Goal: Task Accomplishment & Management: Use online tool/utility

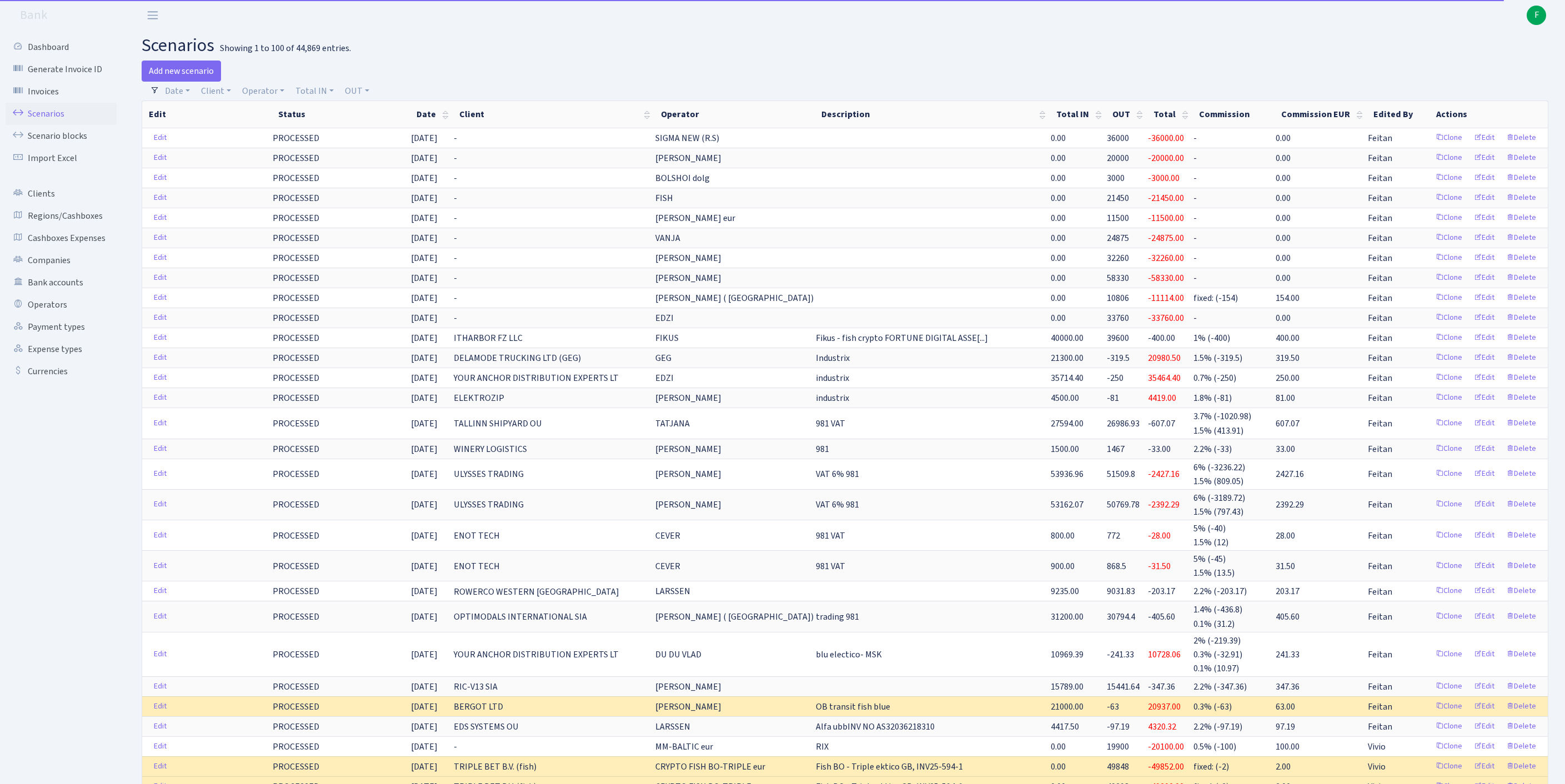
select select "100"
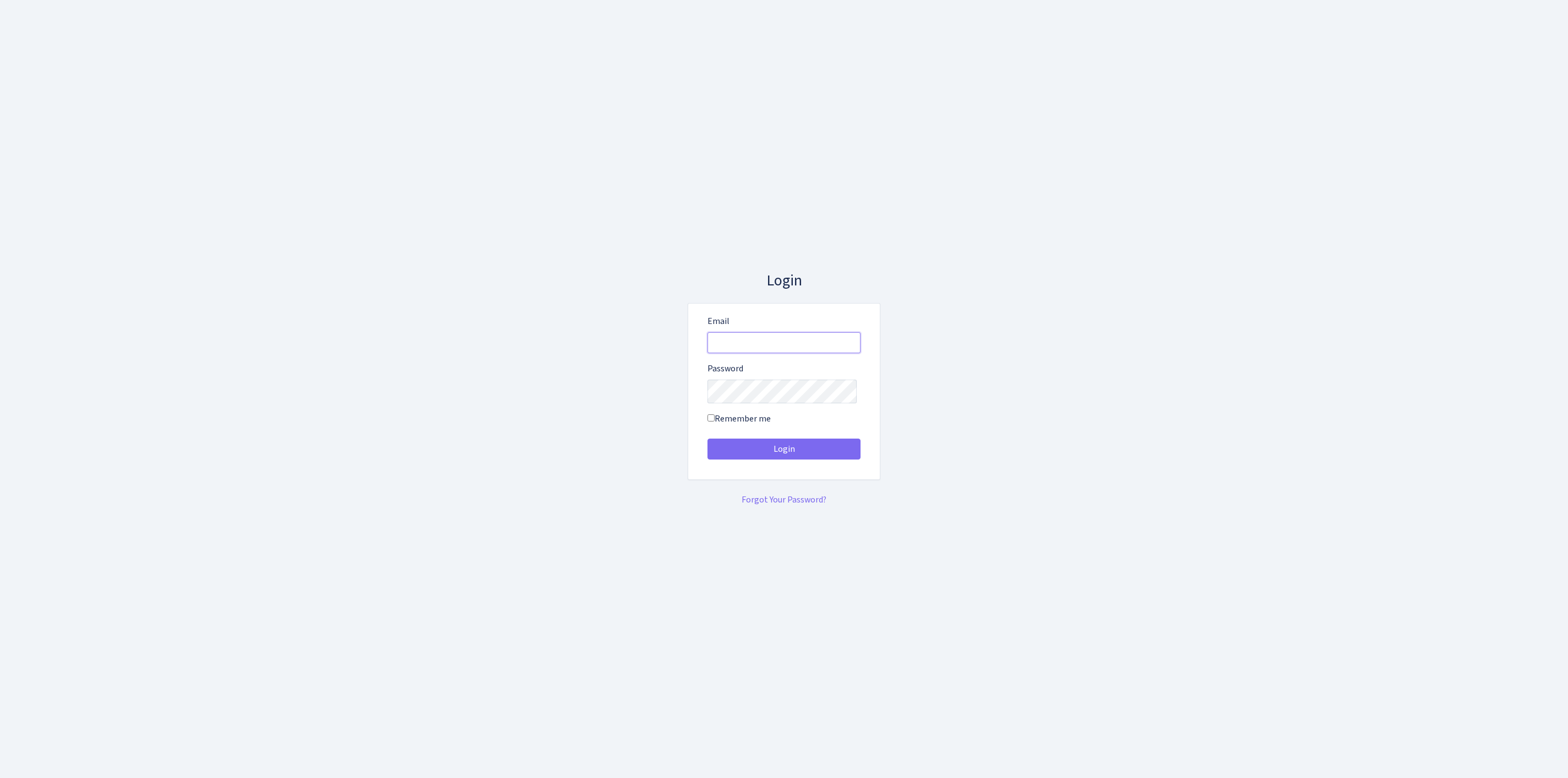
type input "[EMAIL_ADDRESS][DOMAIN_NAME]"
click at [784, 453] on button "Login" at bounding box center [784, 449] width 153 height 21
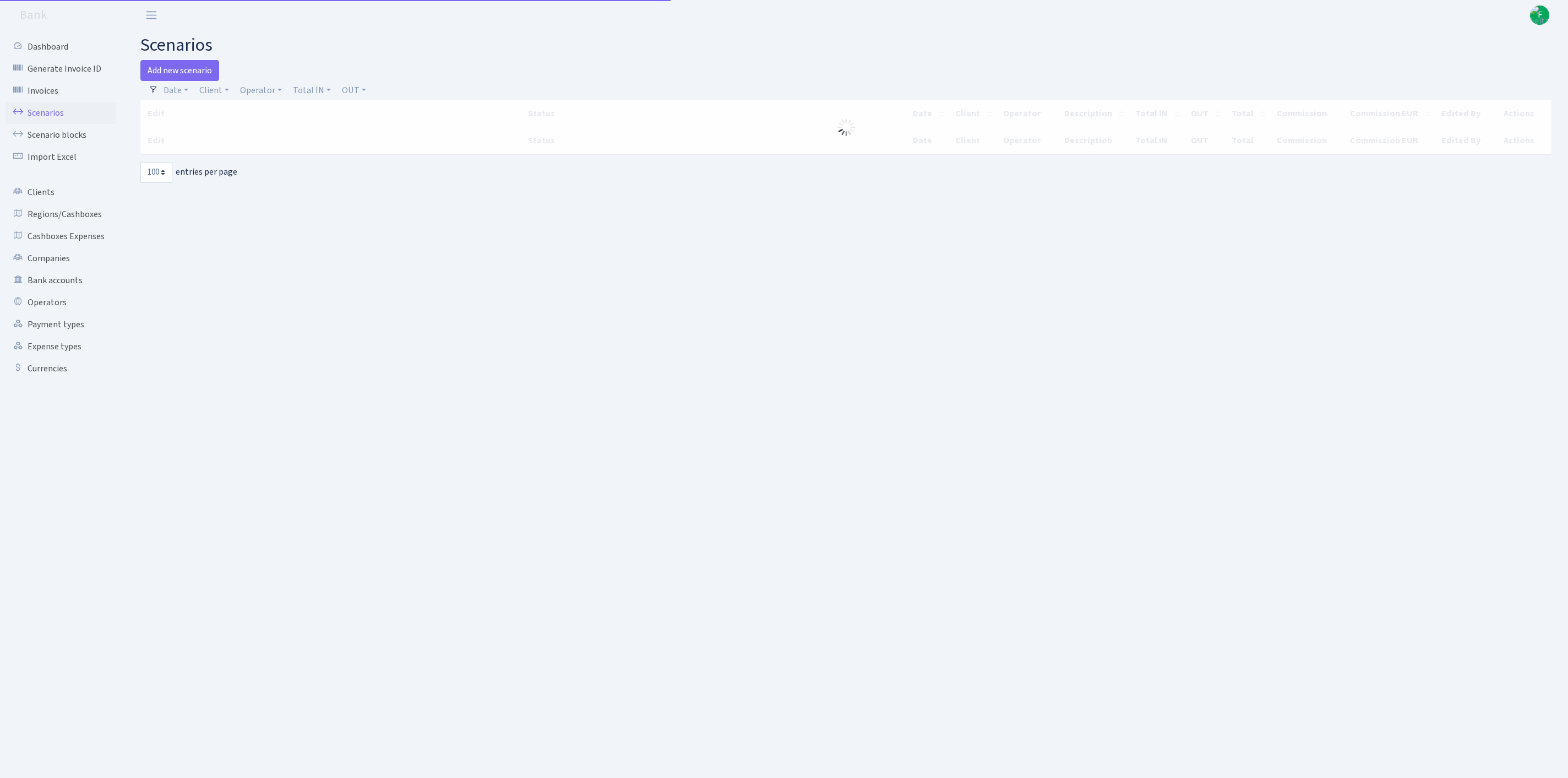
select select "100"
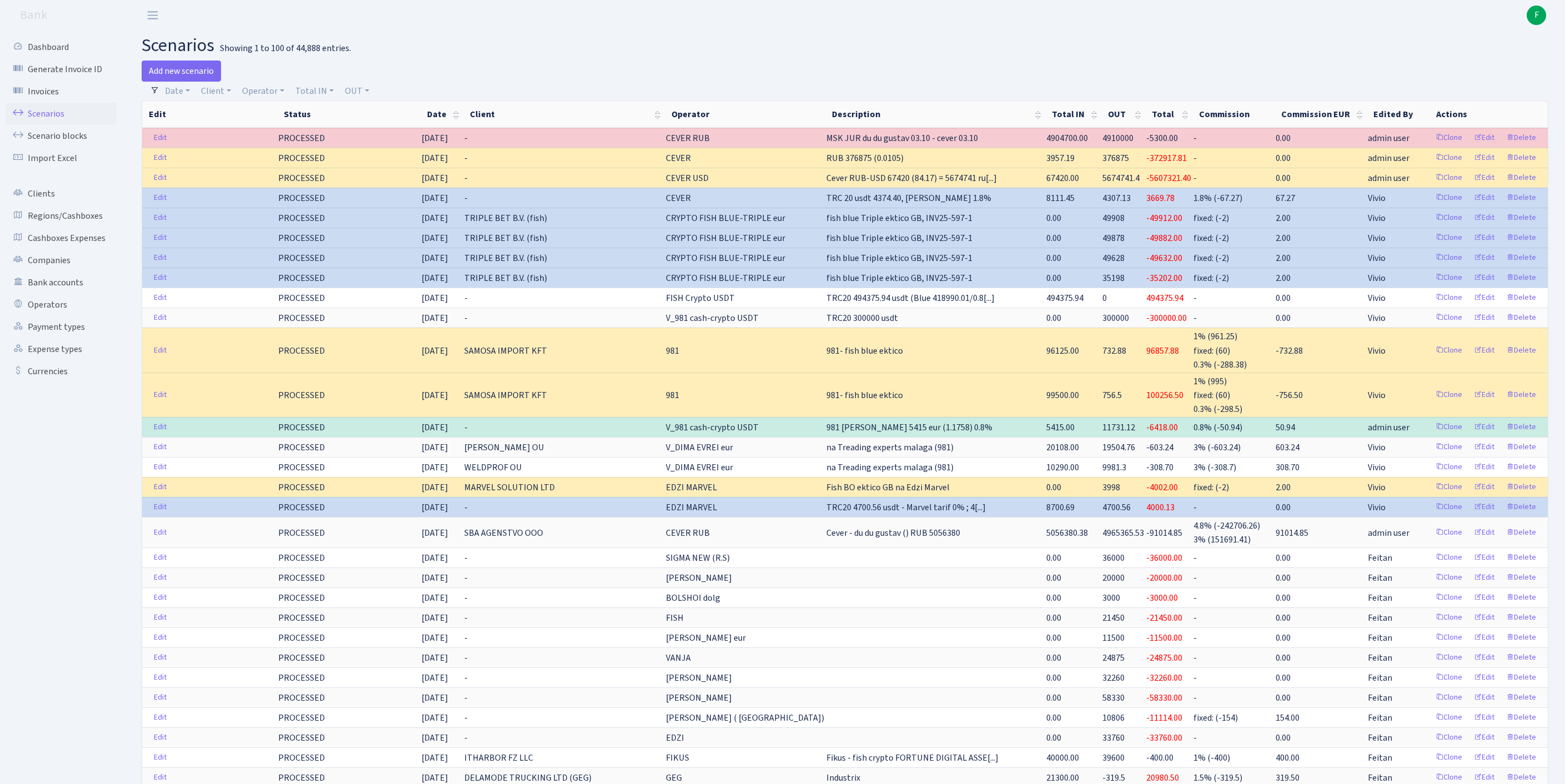
click at [51, 120] on link "Scenarios" at bounding box center [60, 114] width 111 height 22
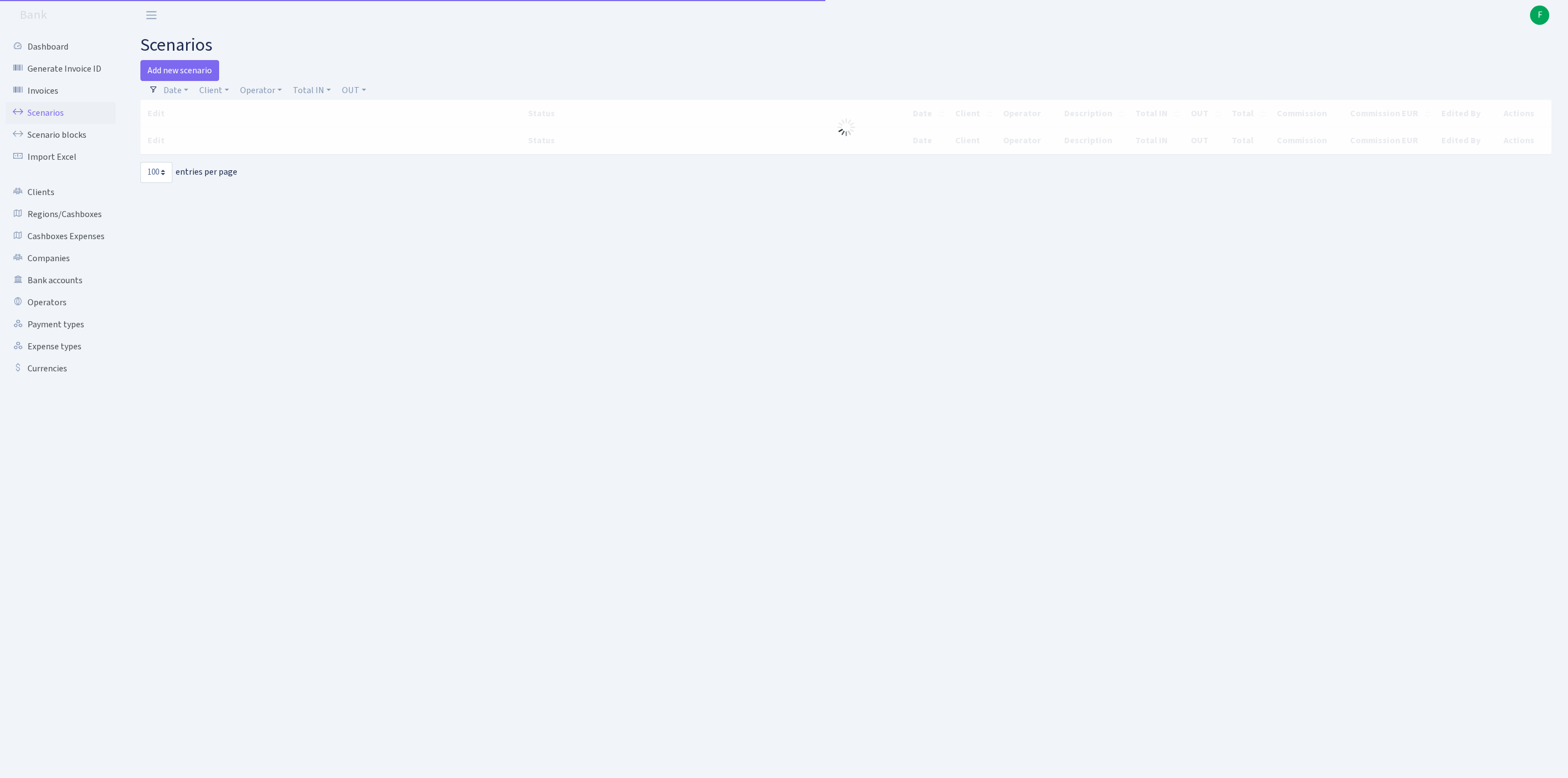
select select "100"
